Goal: Task Accomplishment & Management: Manage account settings

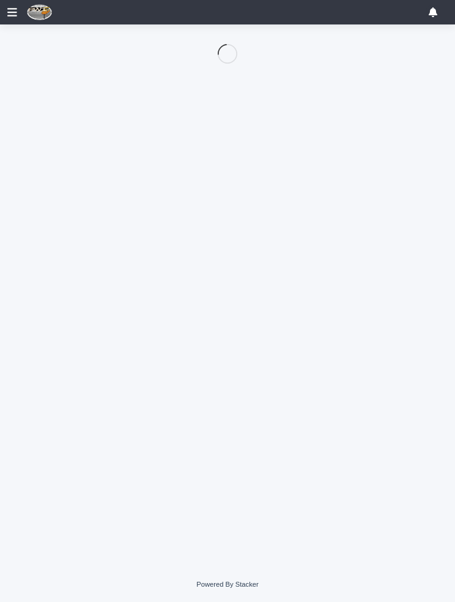
scroll to position [102, 0]
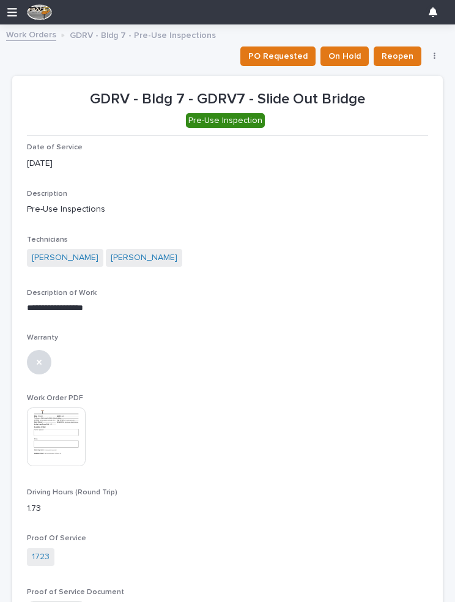
click at [28, 34] on link "Work Orders" at bounding box center [31, 34] width 50 height 14
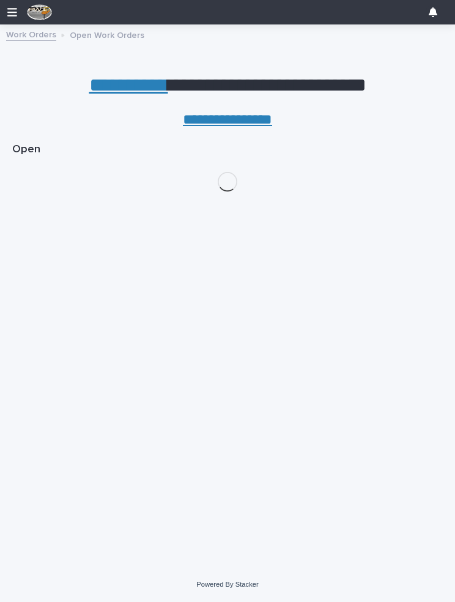
scroll to position [102, 0]
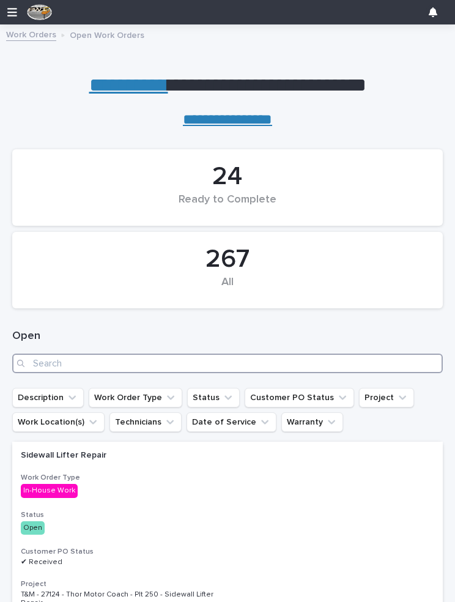
click at [125, 361] on input "Search" at bounding box center [227, 363] width 430 height 20
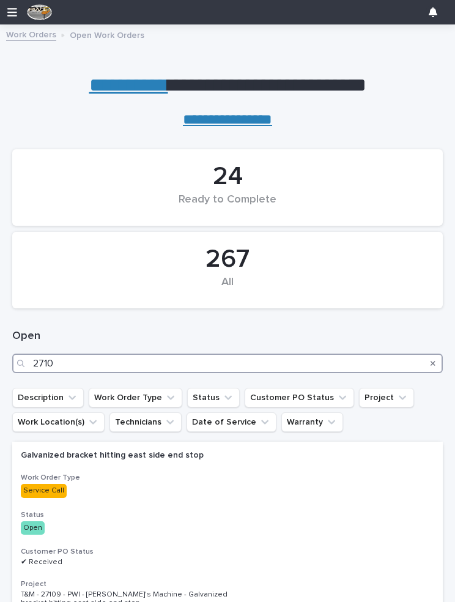
type input "27104"
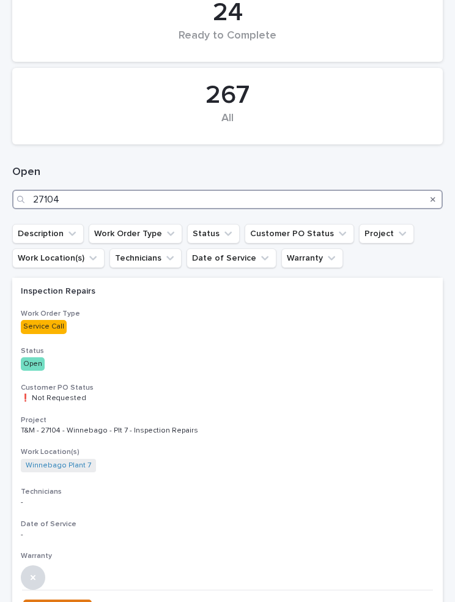
scroll to position [183, 0]
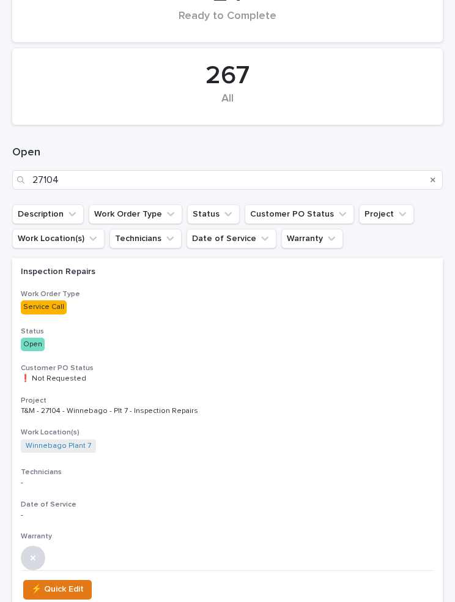
click at [199, 289] on h3 "Work Order Type" at bounding box center [227, 294] width 413 height 10
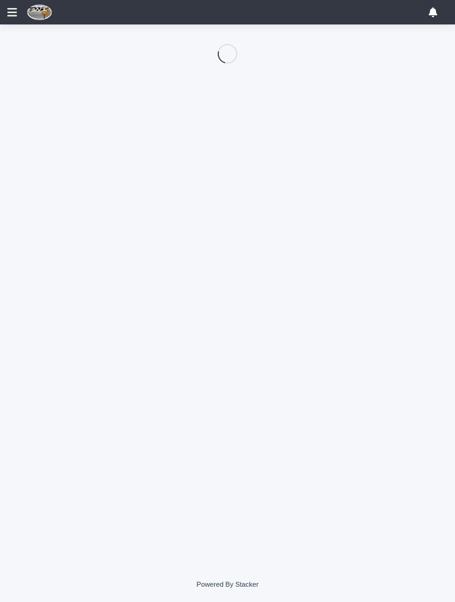
scroll to position [102, 0]
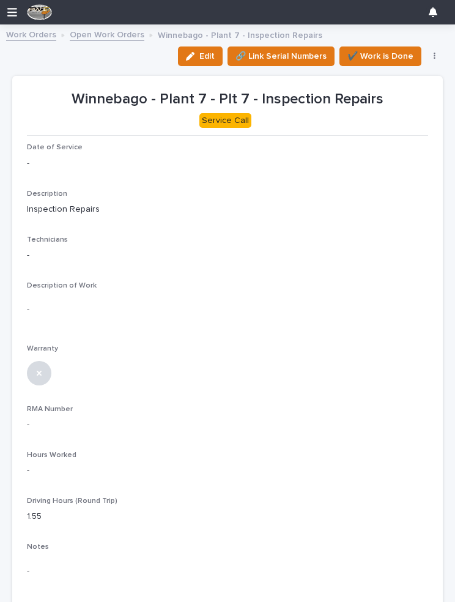
click at [207, 59] on span "Edit" at bounding box center [206, 56] width 15 height 11
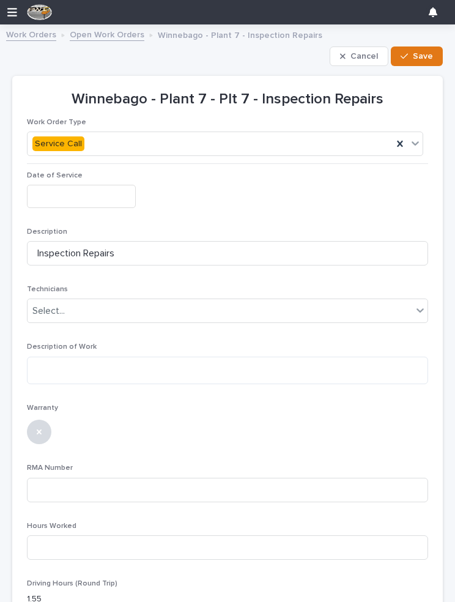
click at [94, 194] on input "text" at bounding box center [81, 196] width 109 height 23
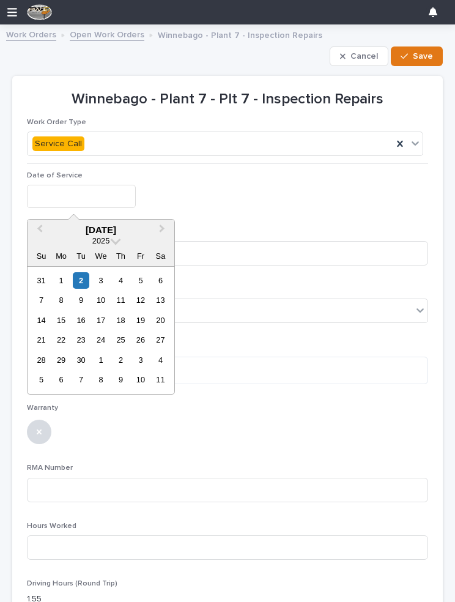
click at [67, 279] on div "1" at bounding box center [61, 280] width 17 height 17
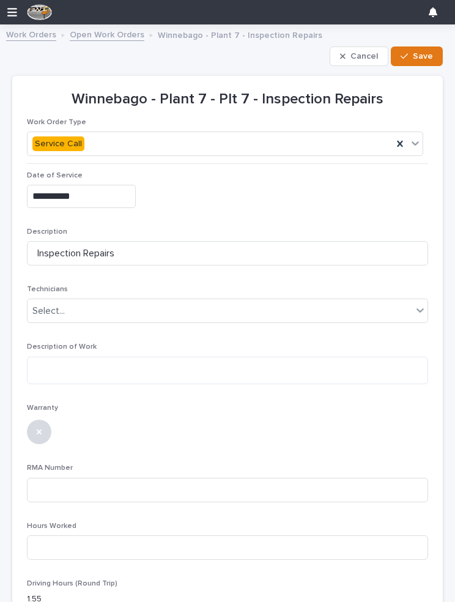
click at [62, 190] on input "**********" at bounding box center [81, 196] width 109 height 23
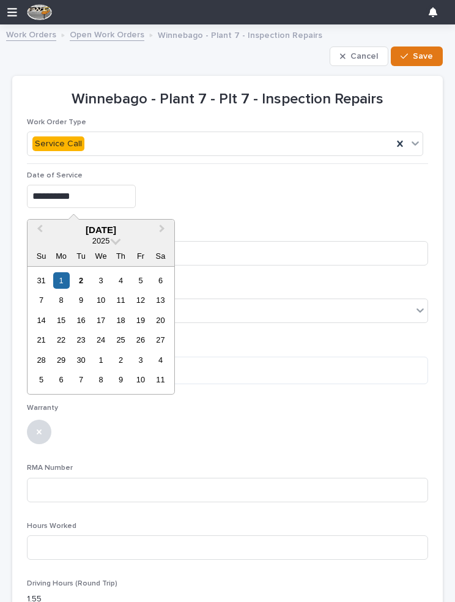
click at [79, 275] on div "2" at bounding box center [81, 280] width 17 height 17
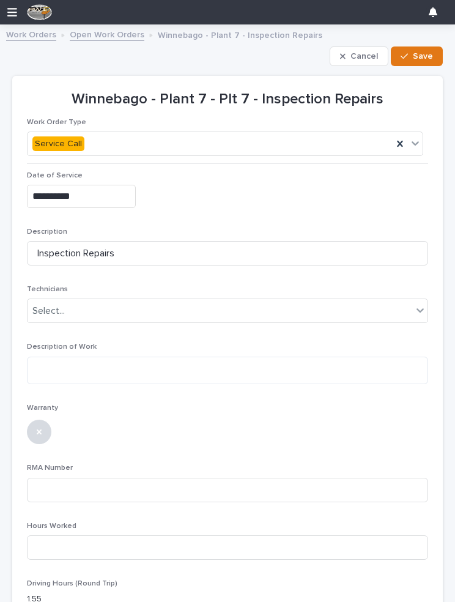
type input "**********"
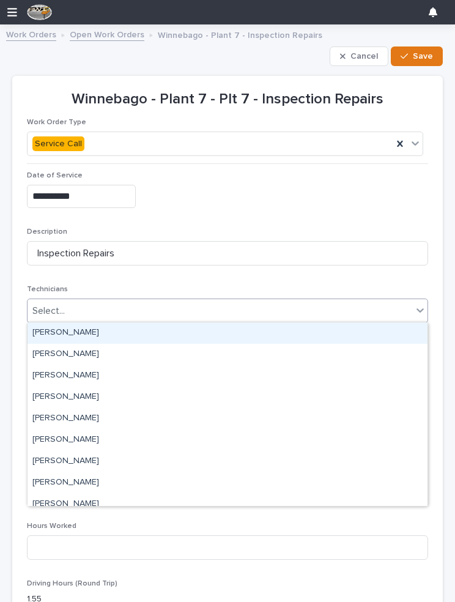
click at [96, 330] on div "[PERSON_NAME]" at bounding box center [228, 332] width 400 height 21
click at [123, 330] on div "[PERSON_NAME]" at bounding box center [228, 332] width 400 height 21
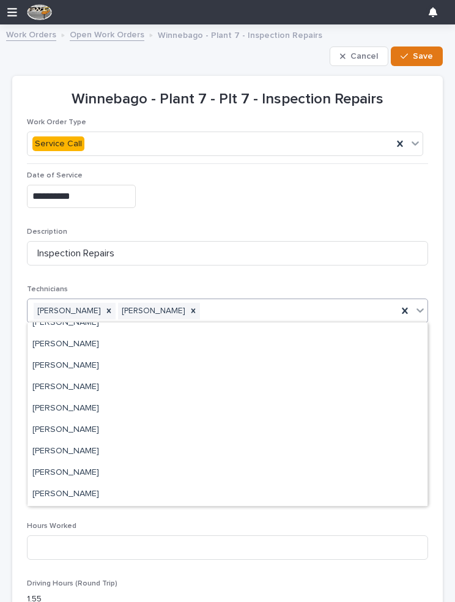
scroll to position [65, 0]
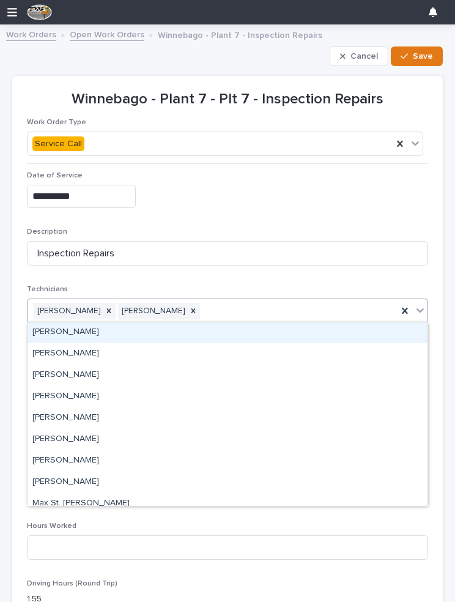
click at [269, 331] on div "[PERSON_NAME]" at bounding box center [228, 332] width 400 height 21
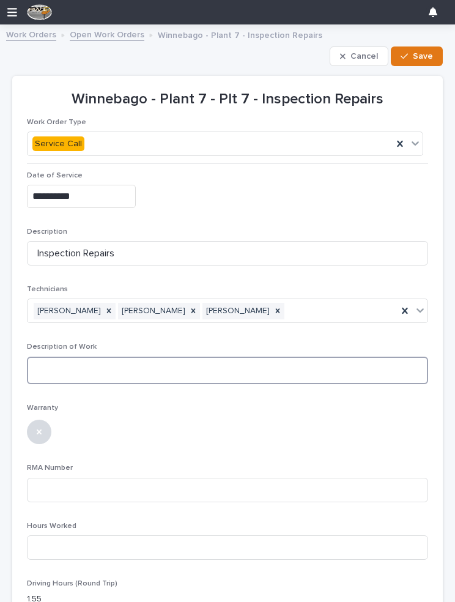
click at [141, 361] on textarea at bounding box center [227, 370] width 401 height 28
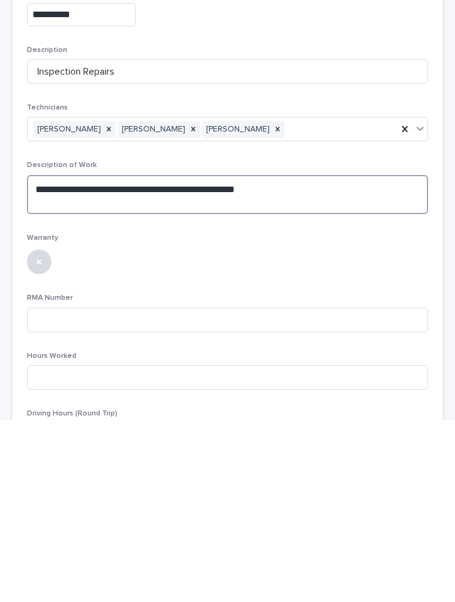
click at [75, 356] on textarea "**********" at bounding box center [227, 375] width 401 height 39
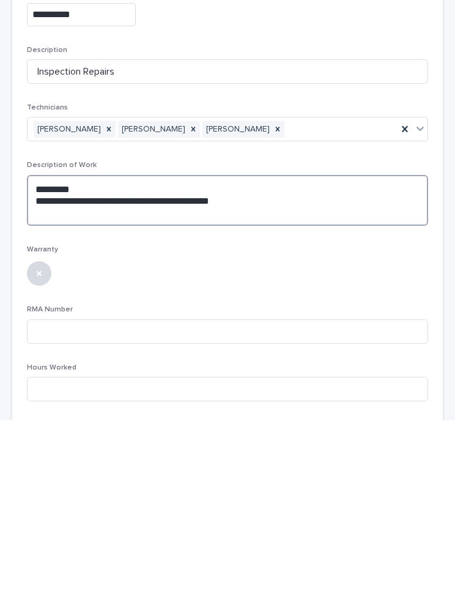
click at [232, 356] on textarea "**********" at bounding box center [227, 381] width 401 height 51
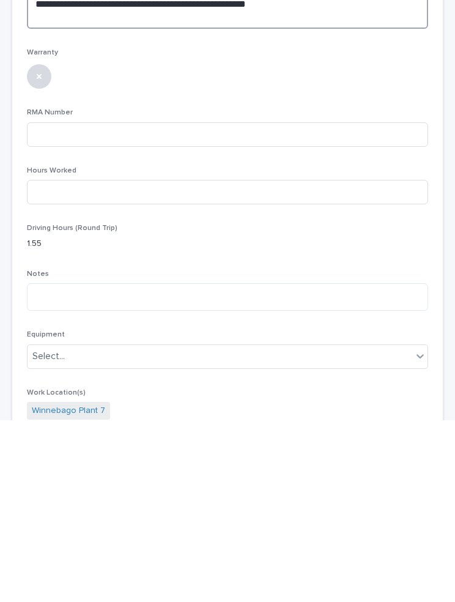
scroll to position [221, 0]
type textarea "**********"
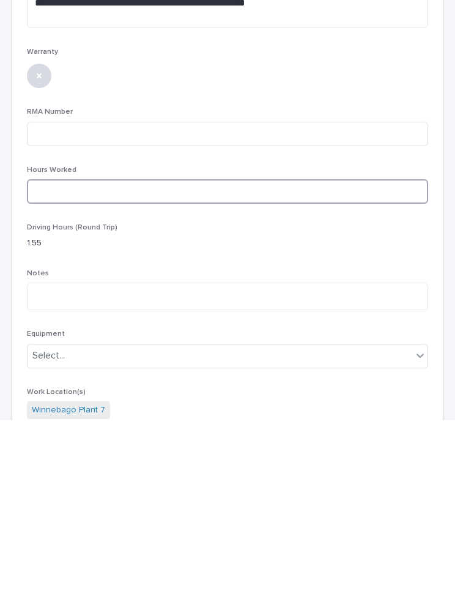
click at [350, 361] on input at bounding box center [227, 373] width 401 height 24
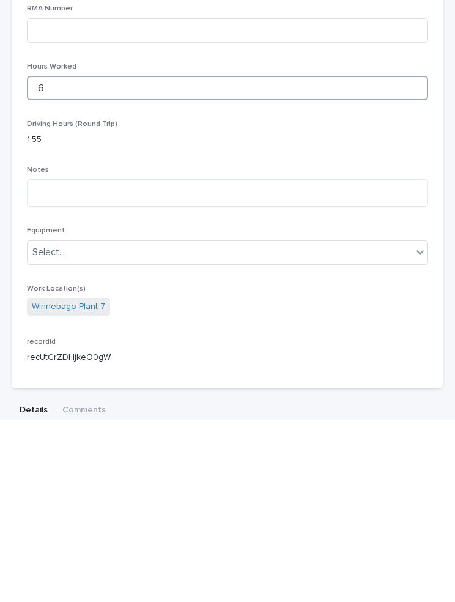
scroll to position [339, 0]
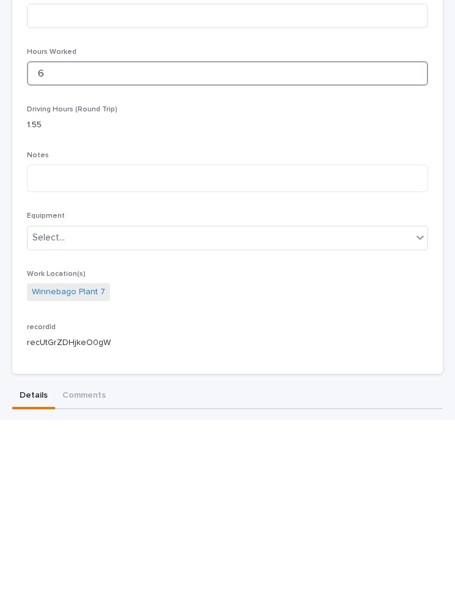
type input "6"
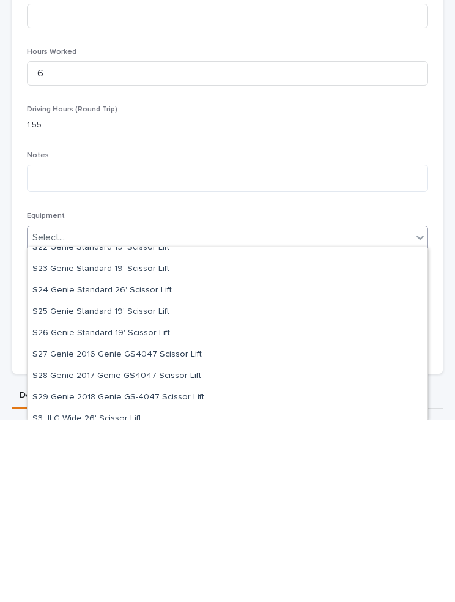
scroll to position [1938, 0]
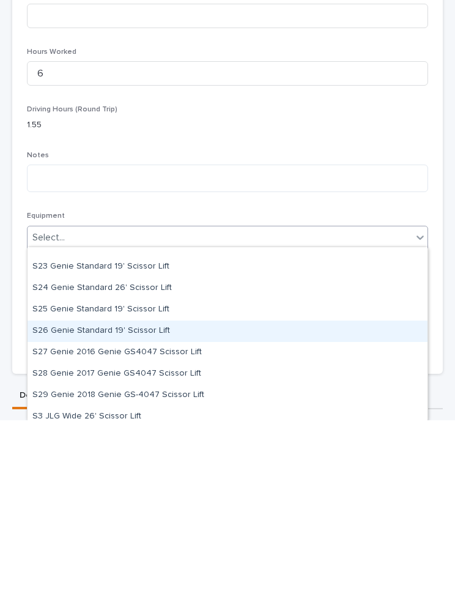
click at [135, 502] on div "S26 Genie Standard 19' Scissor Lift" at bounding box center [228, 512] width 400 height 21
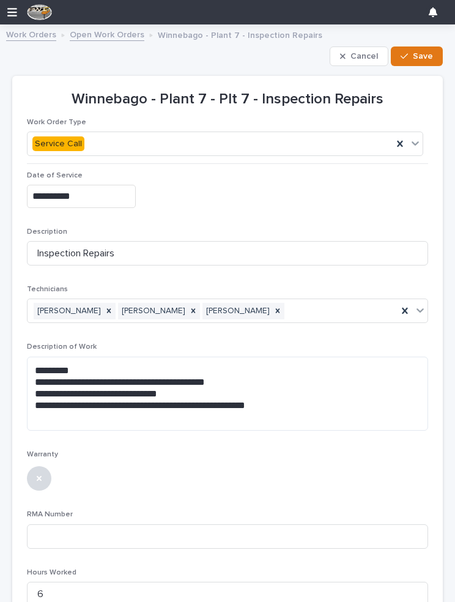
scroll to position [0, 0]
click at [418, 49] on button "Save" at bounding box center [417, 56] width 52 height 20
